Goal: Transaction & Acquisition: Purchase product/service

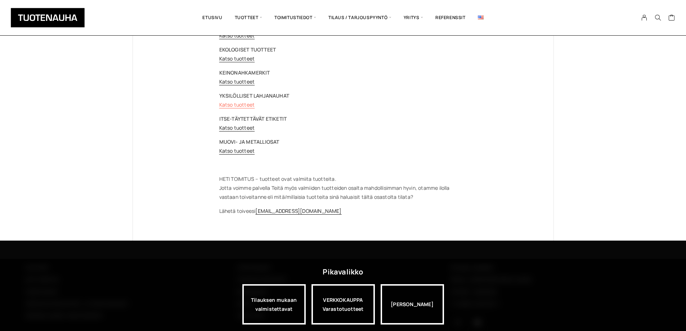
scroll to position [150, 0]
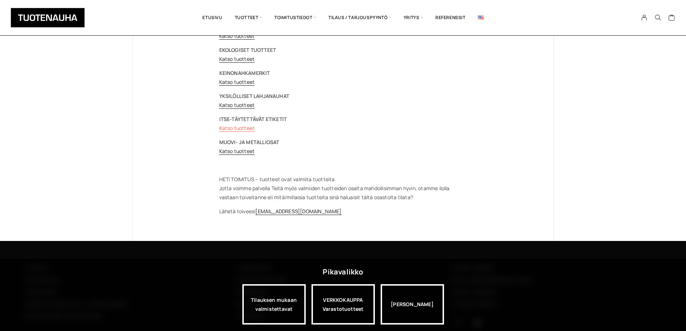
click at [228, 126] on link "Katso tuotteet" at bounding box center [237, 128] width 36 height 7
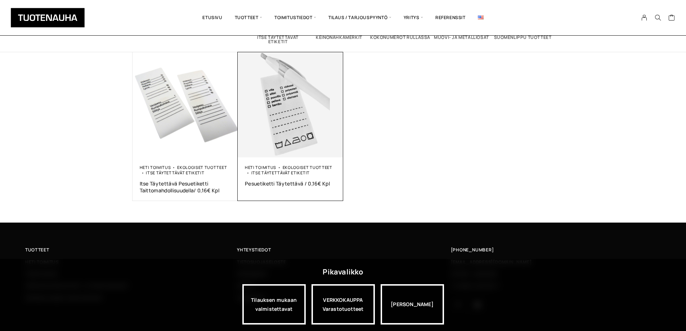
scroll to position [123, 0]
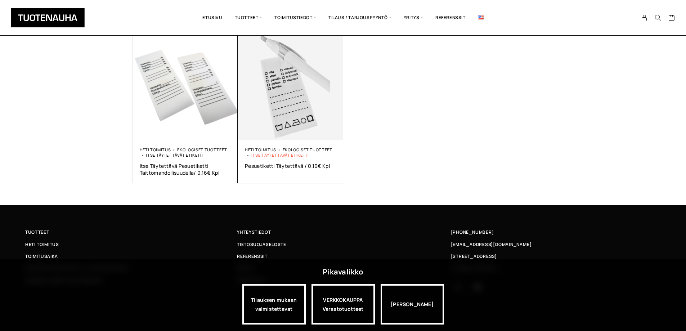
click at [283, 153] on link "Itse täytettävät etiketit" at bounding box center [280, 154] width 58 height 5
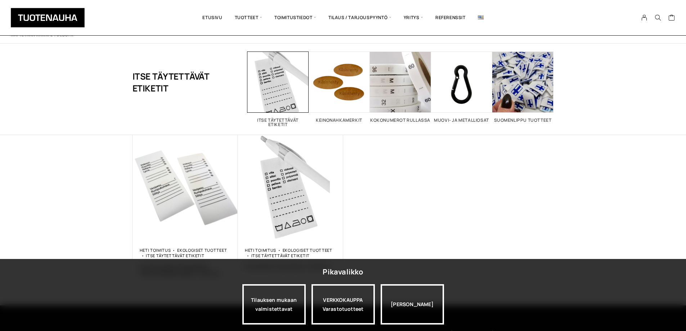
scroll to position [36, 0]
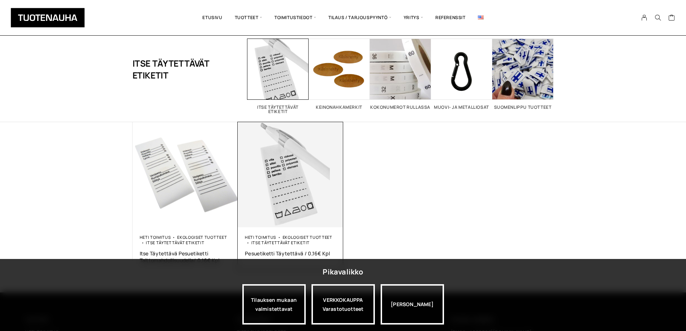
click at [288, 189] on img at bounding box center [290, 174] width 105 height 105
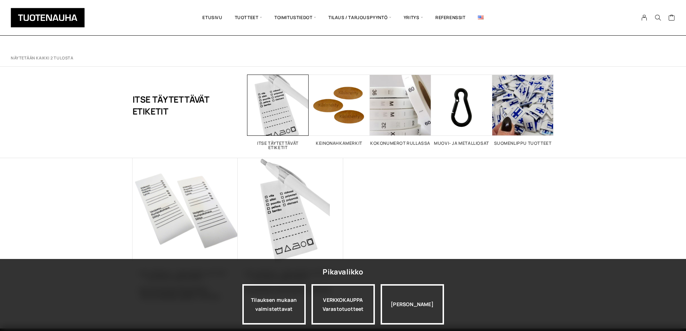
scroll to position [36, 0]
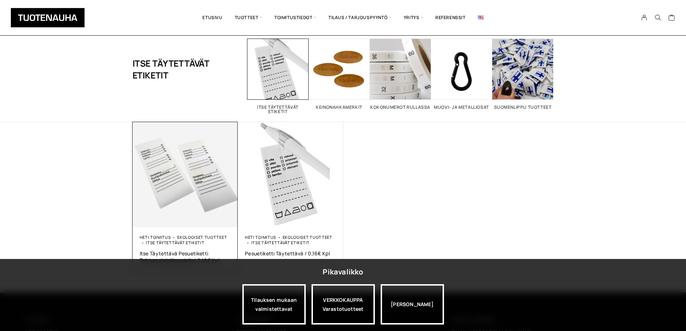
click at [173, 199] on img at bounding box center [184, 174] width 105 height 105
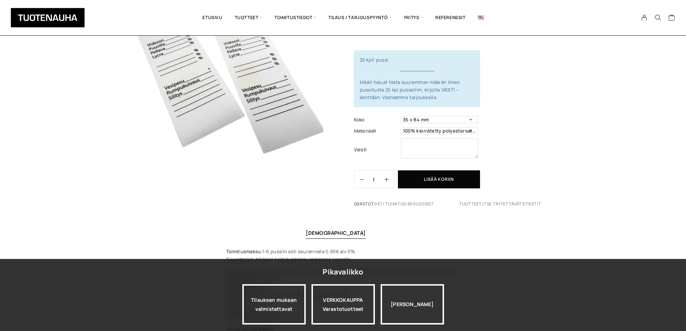
scroll to position [72, 0]
click at [471, 119] on select "35 x 84 mm" at bounding box center [439, 120] width 77 height 7
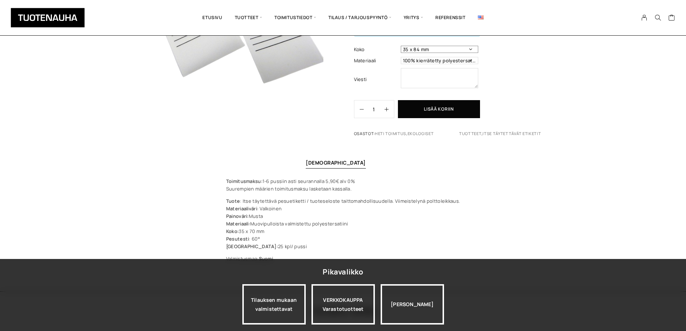
scroll to position [144, 0]
drag, startPoint x: 97, startPoint y: 195, endPoint x: 62, endPoint y: 204, distance: 36.5
click at [62, 204] on div "Toimitusmaksu: 1-6 pussiin asti seurannalla 5,90€ alv 0% Suurempien määrien toi…" at bounding box center [343, 218] width 686 height 85
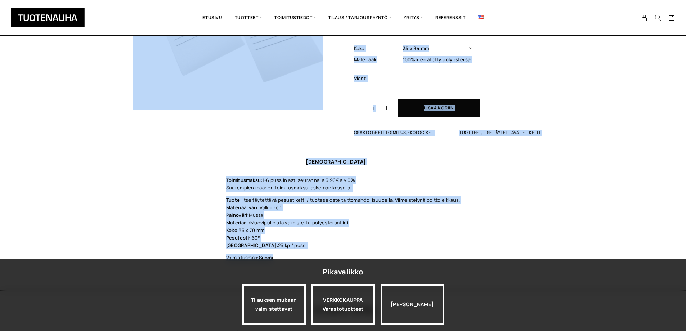
drag, startPoint x: 127, startPoint y: 39, endPoint x: 458, endPoint y: 253, distance: 394.0
click at [458, 253] on div "Itse täytettävä pesuetiketti taittomahdollisuudella/ 0,16€ kpl 3,99 € 25 kpl/ p…" at bounding box center [343, 105] width 686 height 372
click at [508, 240] on div "Toimitusmaksu: 1-6 pussiin asti seurannalla 5,90€ alv 0% Suurempien määrien toi…" at bounding box center [343, 218] width 686 height 85
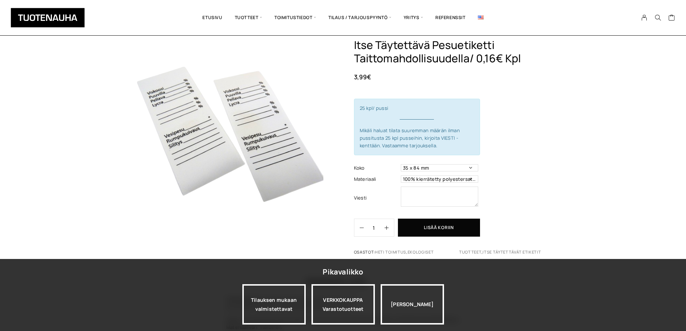
scroll to position [36, 0]
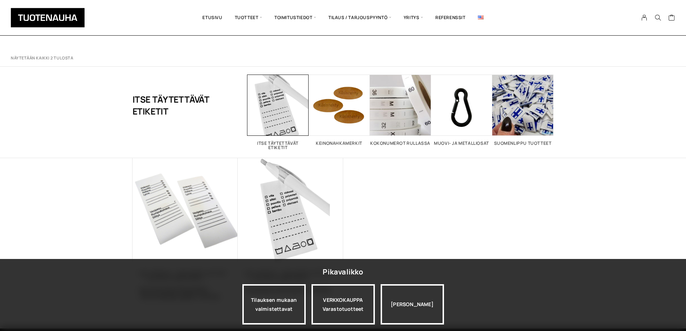
scroll to position [36, 0]
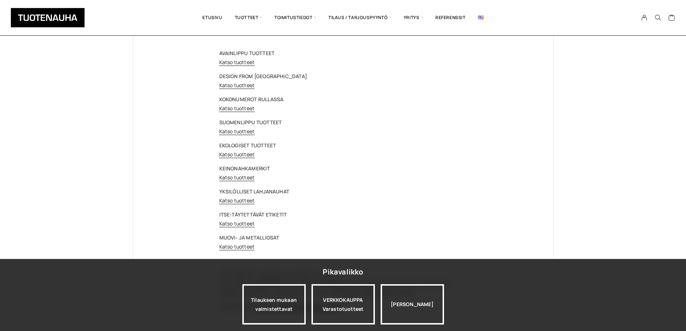
scroll to position [42, 0]
